Goal: Browse casually: Explore the website without a specific task or goal

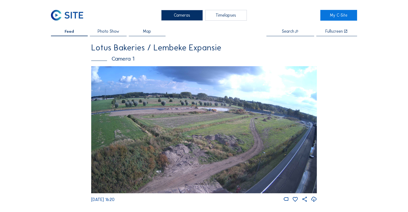
click at [334, 12] on link "My C-Site" at bounding box center [338, 15] width 37 height 11
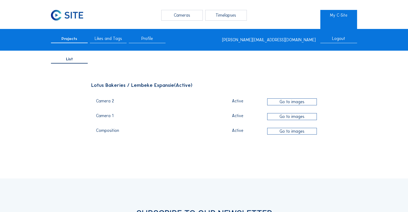
click at [69, 11] on img at bounding box center [67, 15] width 32 height 11
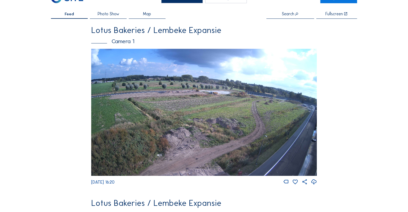
scroll to position [27, 0]
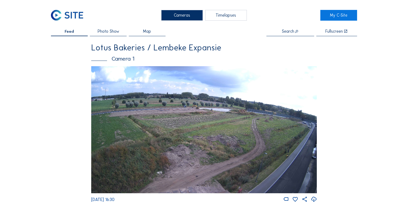
click at [181, 116] on img at bounding box center [203, 129] width 225 height 127
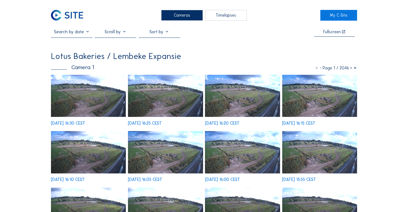
click at [101, 105] on img at bounding box center [88, 96] width 75 height 42
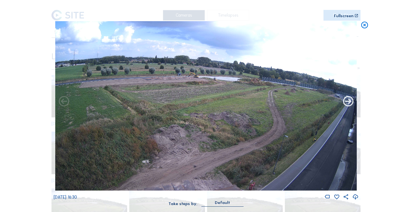
click at [346, 105] on icon at bounding box center [348, 101] width 12 height 13
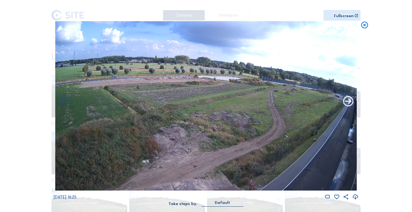
click at [347, 103] on icon at bounding box center [348, 101] width 12 height 13
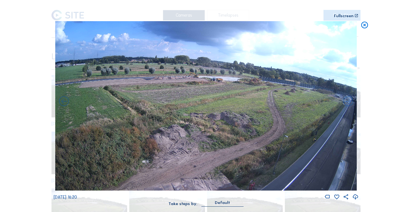
click at [347, 103] on icon at bounding box center [348, 101] width 12 height 13
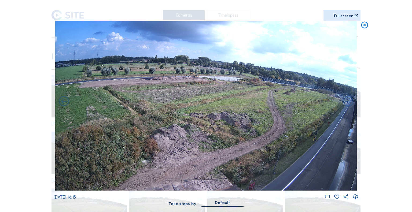
click at [347, 103] on icon at bounding box center [348, 101] width 12 height 13
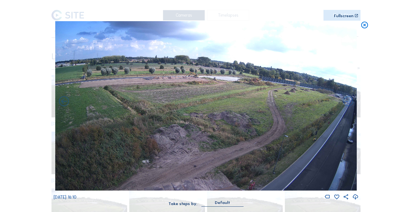
click at [347, 103] on icon at bounding box center [348, 101] width 12 height 13
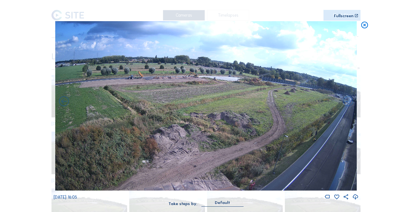
click at [347, 103] on icon at bounding box center [348, 101] width 12 height 13
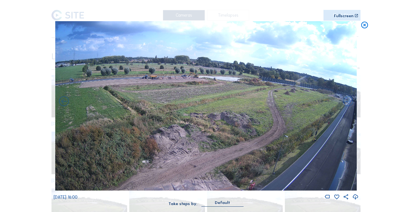
click at [347, 103] on icon at bounding box center [348, 101] width 12 height 13
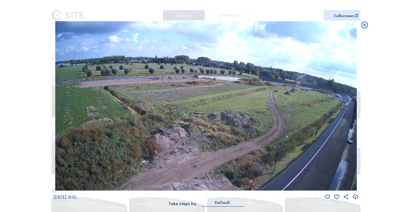
click at [347, 103] on icon at bounding box center [348, 101] width 12 height 13
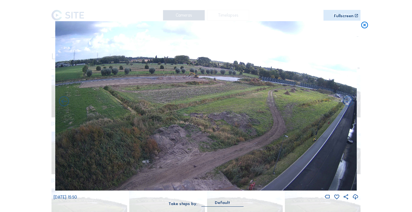
click at [347, 103] on icon at bounding box center [348, 101] width 12 height 13
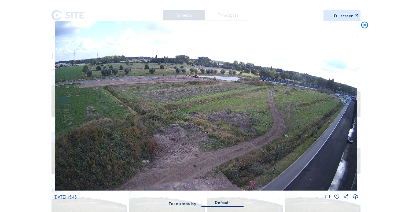
click at [347, 103] on icon at bounding box center [348, 101] width 12 height 13
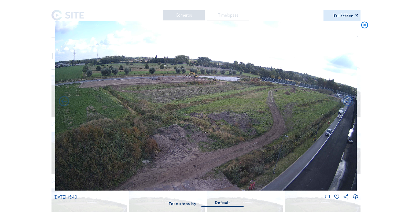
click at [347, 103] on icon at bounding box center [348, 101] width 12 height 13
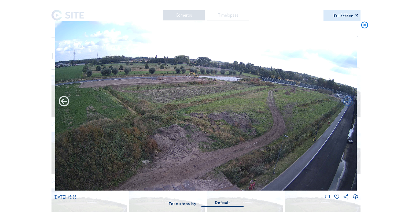
click at [65, 104] on icon at bounding box center [64, 101] width 12 height 13
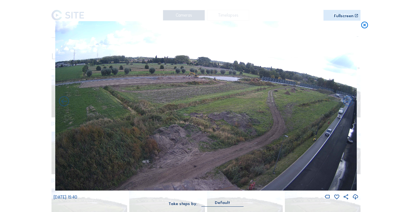
click at [365, 28] on icon at bounding box center [364, 25] width 8 height 9
